Goal: Entertainment & Leisure: Consume media (video, audio)

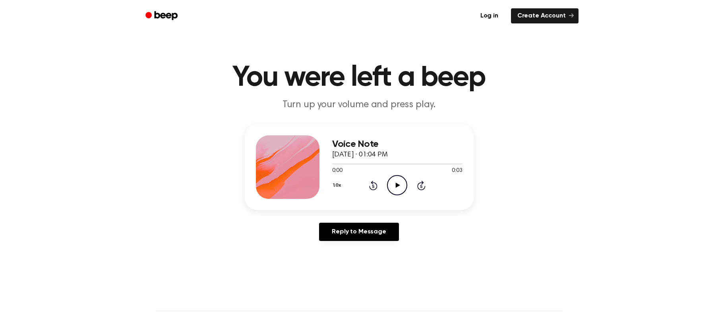
click at [396, 187] on icon at bounding box center [398, 185] width 4 height 5
click at [395, 186] on icon "Play Audio" at bounding box center [397, 185] width 20 height 20
click at [396, 186] on icon at bounding box center [398, 185] width 4 height 5
click at [396, 185] on icon at bounding box center [398, 185] width 4 height 5
